Goal: Obtain resource: Download file/media

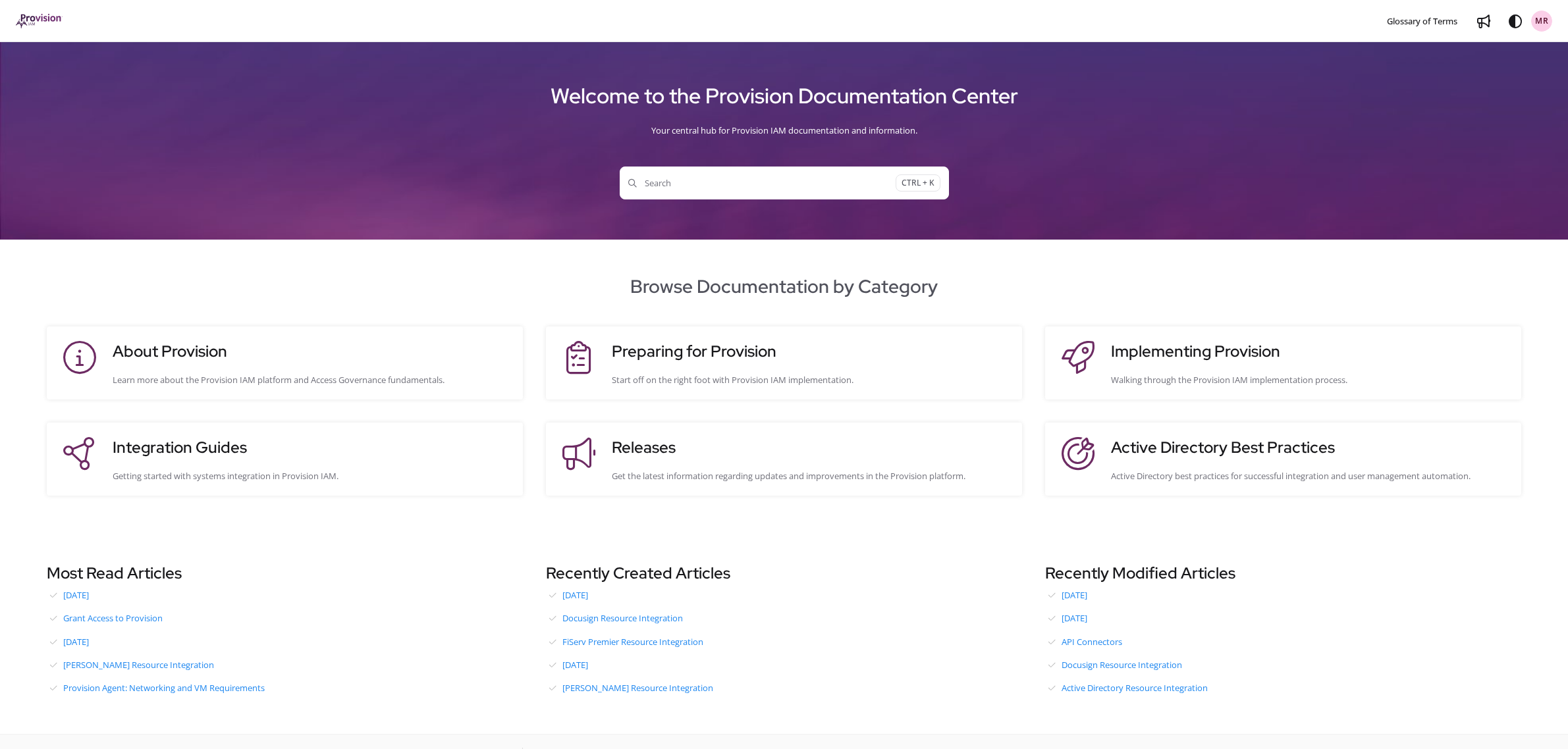
click at [262, 360] on h3 "About Provision" at bounding box center [311, 352] width 397 height 24
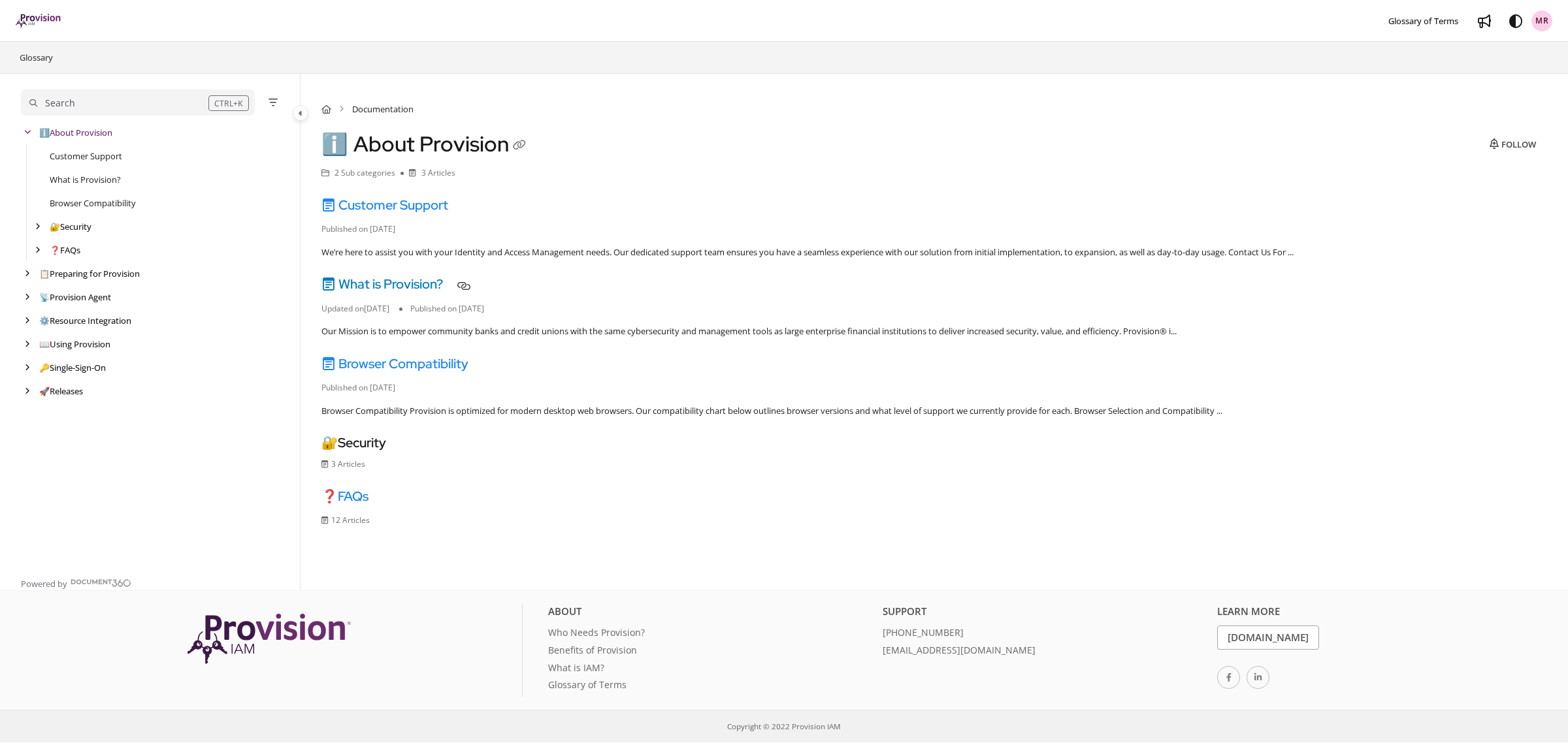
click at [422, 286] on link "What is Provision?" at bounding box center [382, 283] width 122 height 17
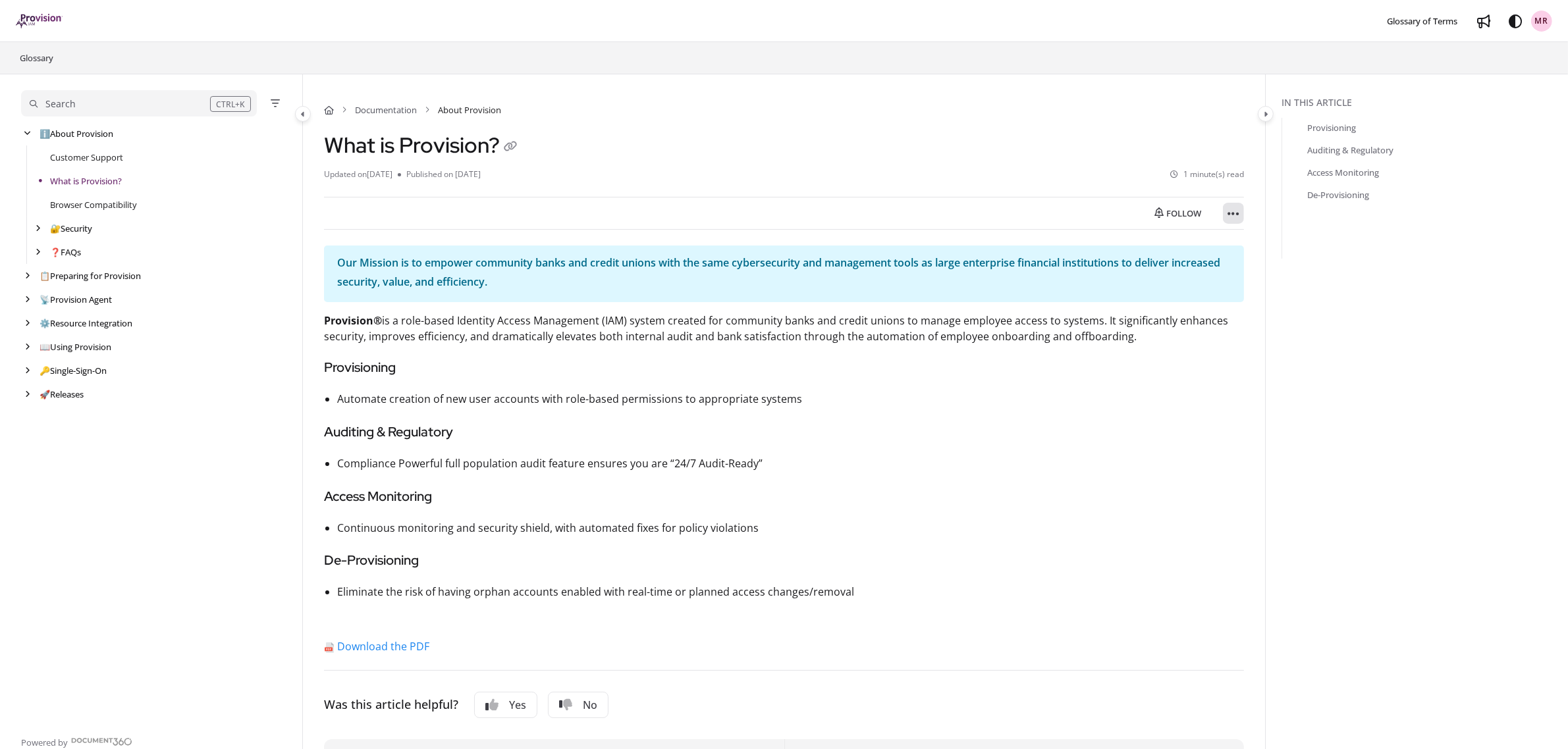
click at [1234, 214] on icon "Article more options" at bounding box center [1233, 213] width 12 height 13
click at [1257, 249] on button "Export PDF" at bounding box center [1306, 247] width 155 height 27
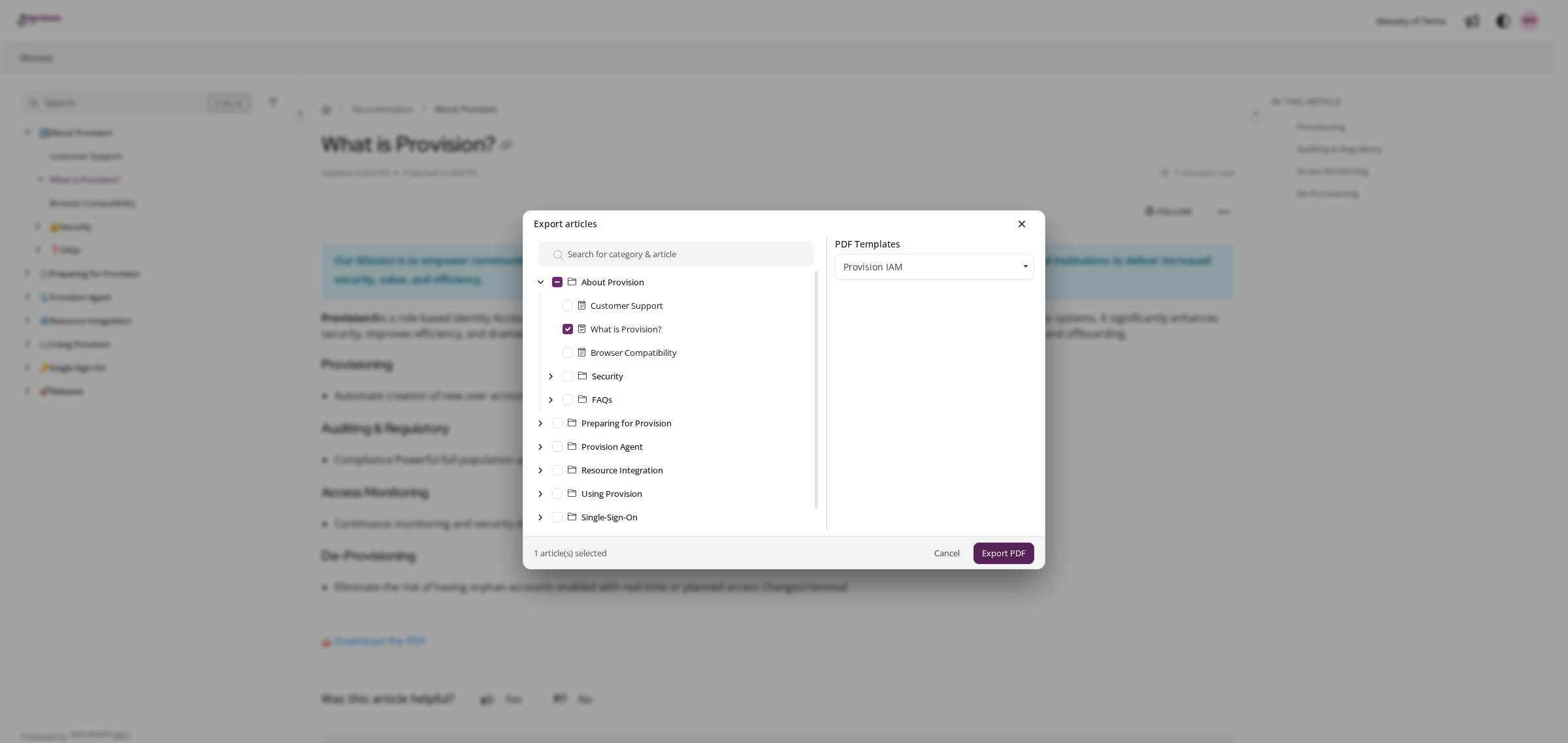
click at [985, 552] on button "Export PDF" at bounding box center [1004, 553] width 61 height 22
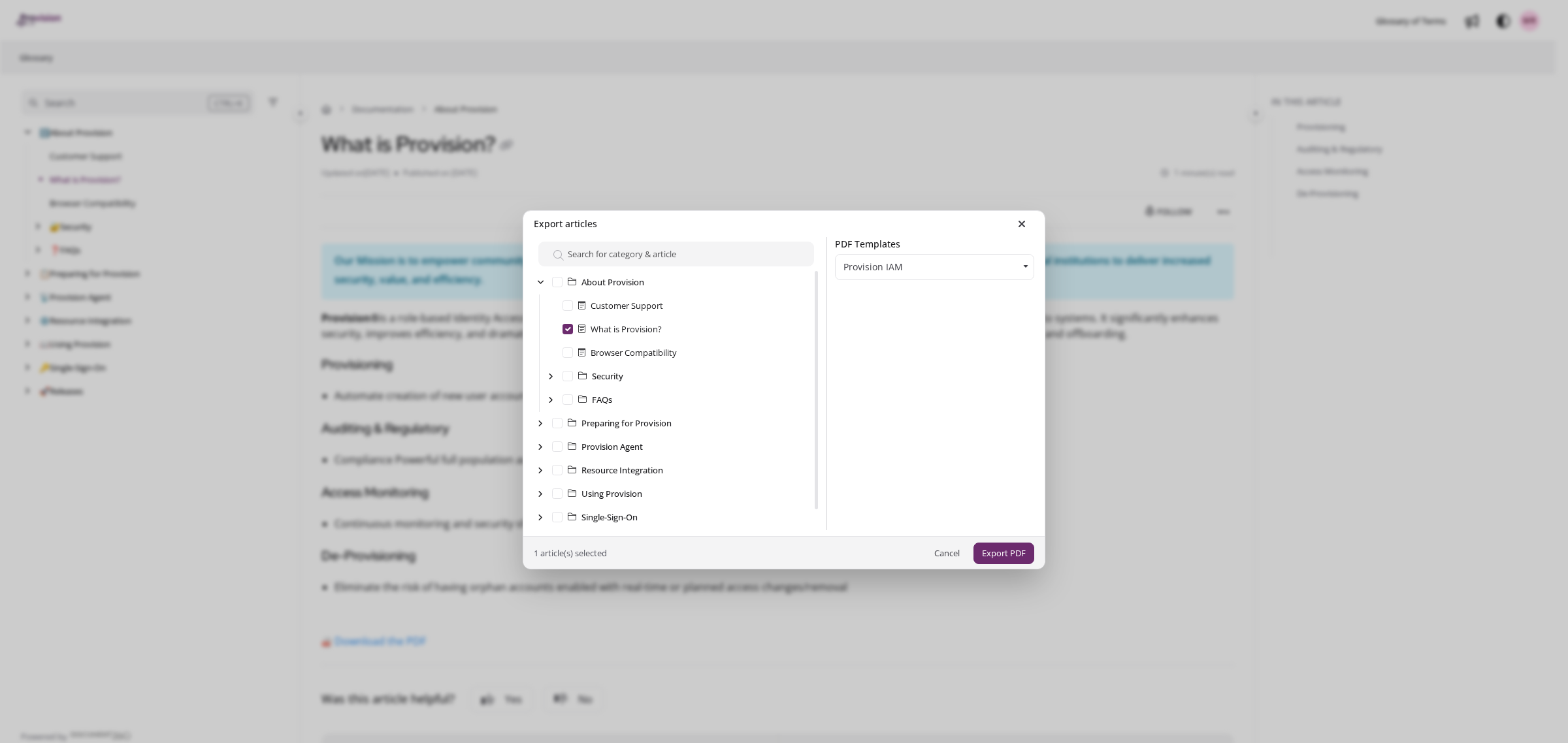
click at [595, 402] on label "FAQs" at bounding box center [602, 399] width 21 height 13
click at [573, 402] on input "FAQs" at bounding box center [567, 399] width 11 height 11
checkbox input "true"
click at [549, 402] on icon "arrow" at bounding box center [551, 400] width 5 height 8
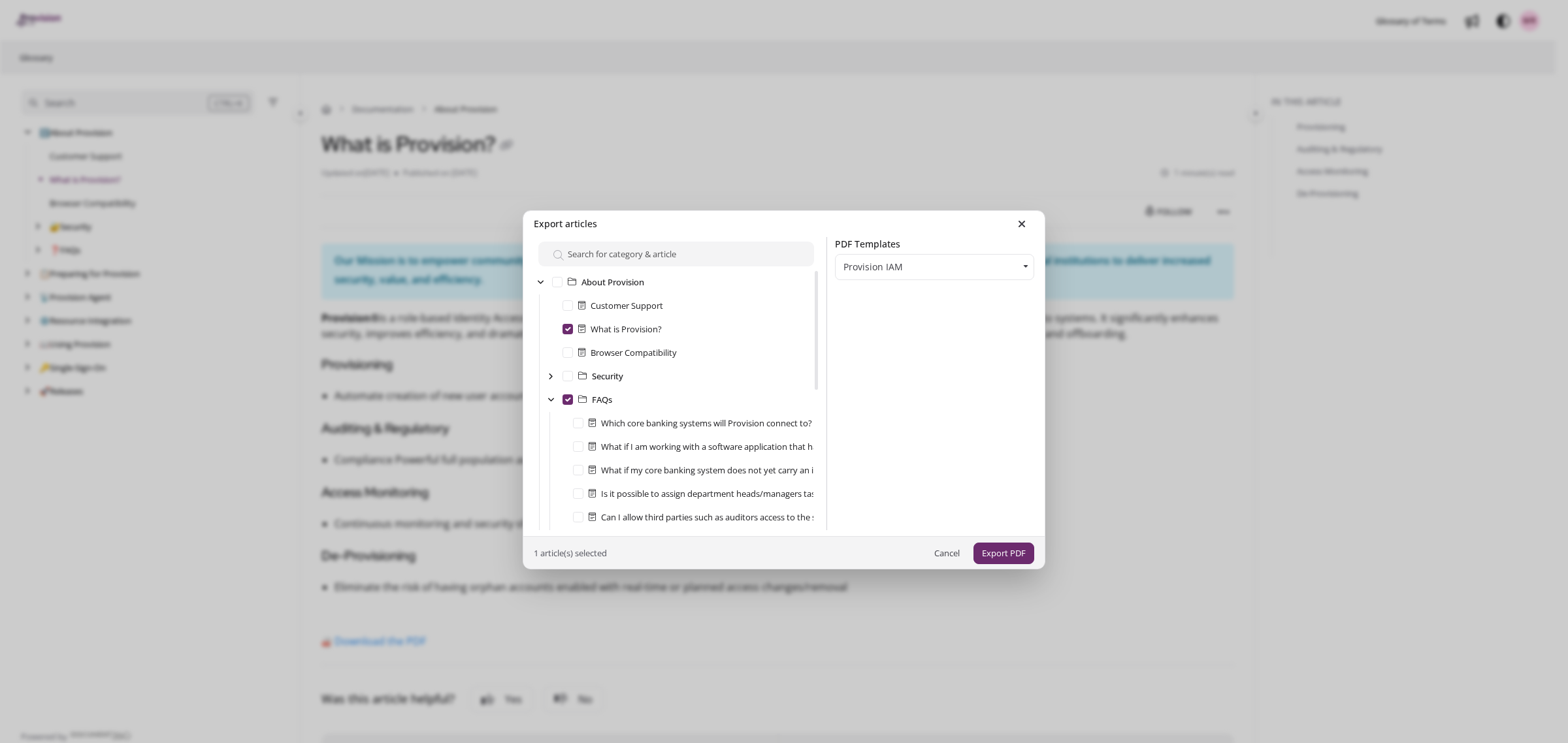
drag, startPoint x: 812, startPoint y: 380, endPoint x: 812, endPoint y: 394, distance: 14.0
click at [812, 394] on div "About Provision Customer Support What is Provision? Browser Compatibility Secur…" at bounding box center [676, 383] width 301 height 293
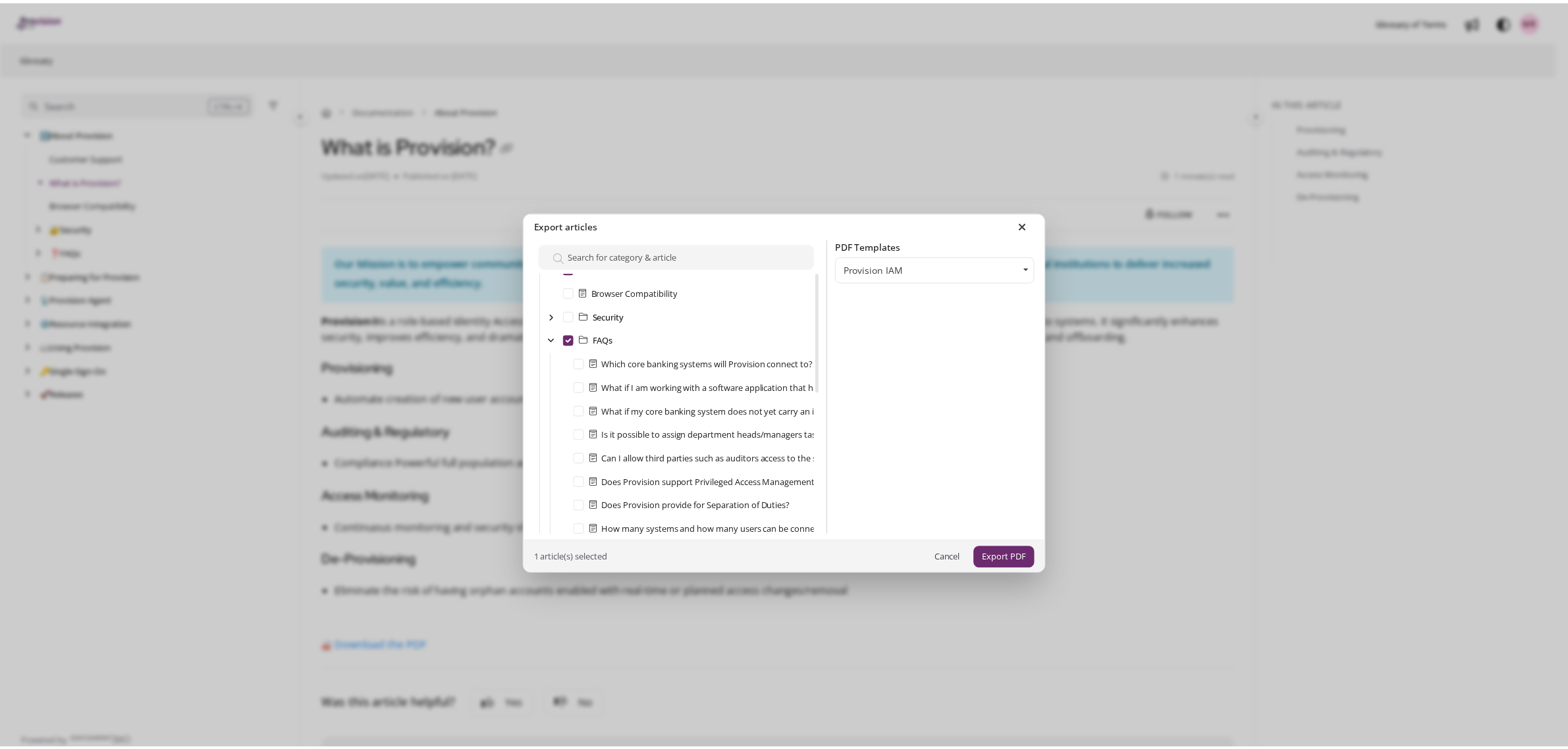
scroll to position [82, 0]
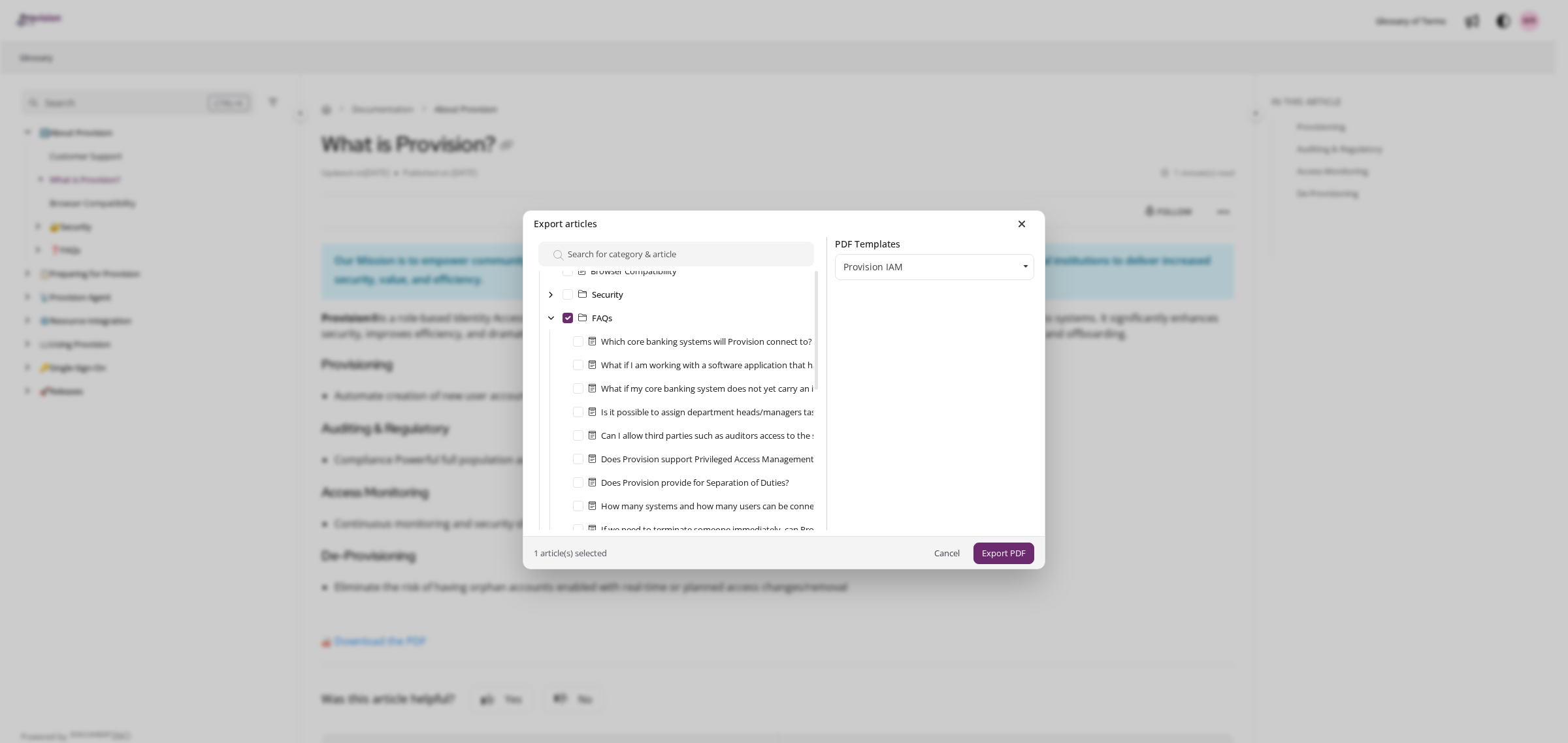
click at [903, 431] on div "PDF Templates Provision IAM Provision IAM" at bounding box center [934, 383] width 215 height 293
click at [938, 553] on button "Cancel" at bounding box center [947, 553] width 42 height 22
click at [936, 548] on button "Cancel" at bounding box center [947, 553] width 42 height 22
click at [1018, 221] on icon at bounding box center [1022, 224] width 8 height 11
click at [948, 550] on button "Cancel" at bounding box center [947, 553] width 42 height 22
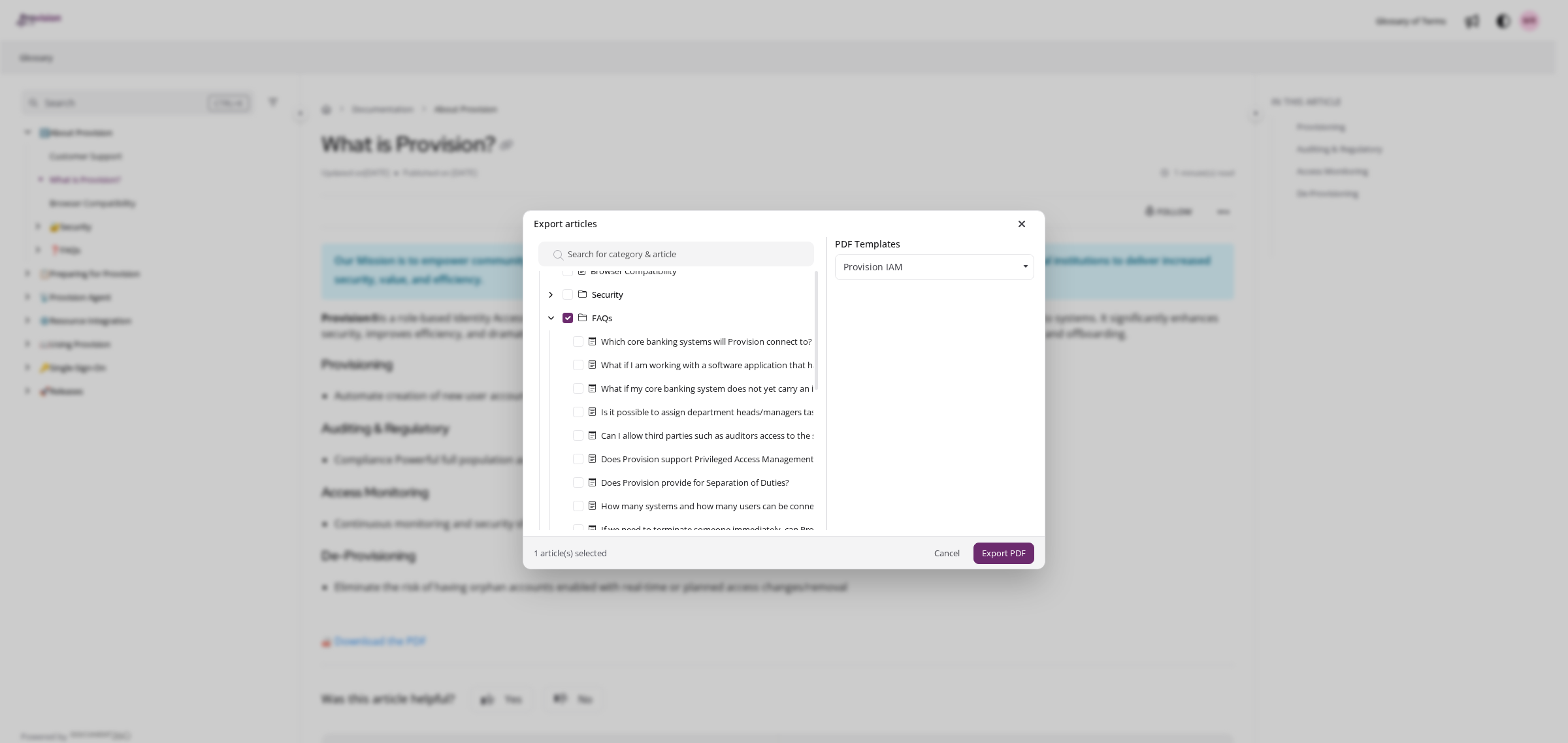
drag, startPoint x: 1344, startPoint y: 436, endPoint x: 1332, endPoint y: 285, distance: 151.5
click at [1344, 433] on ngb-modal-window "Export articles About Provision Customer Support What is Provision? Browser Com…" at bounding box center [784, 372] width 1568 height 743
